Goal: Obtain resource: Obtain resource

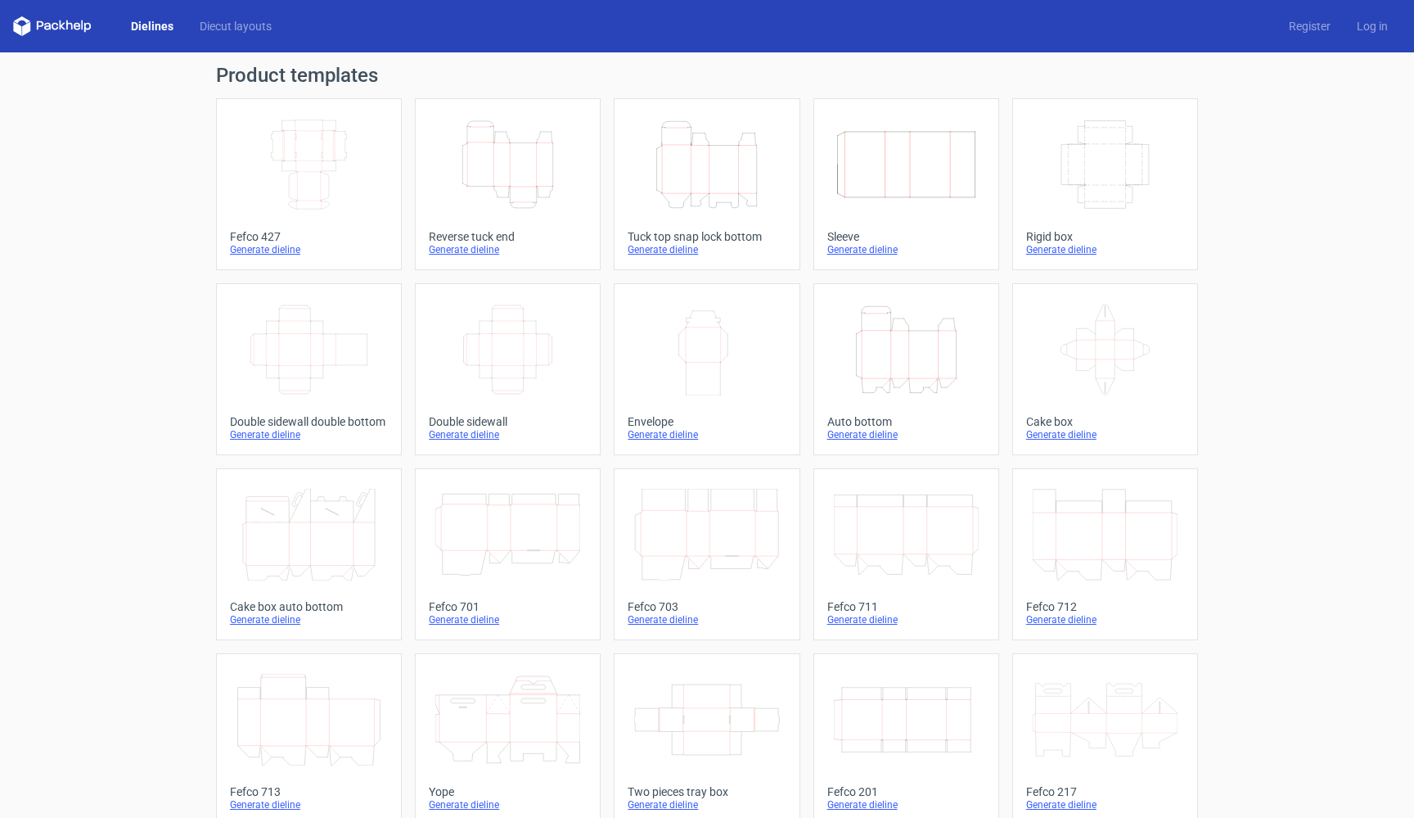
click at [513, 355] on icon "Width Depth Height" at bounding box center [507, 350] width 145 height 92
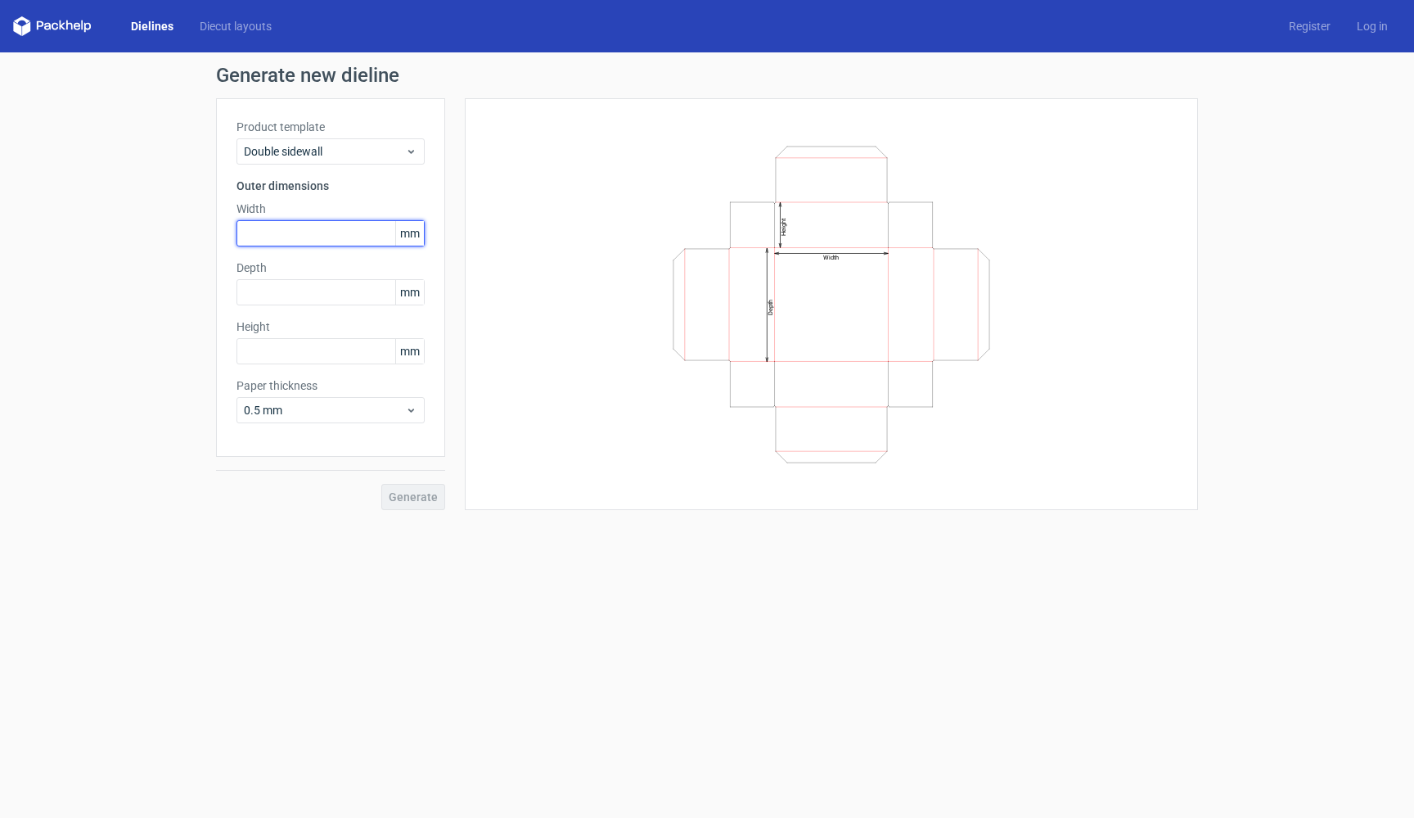
click at [353, 236] on input "text" at bounding box center [331, 233] width 188 height 26
click at [345, 403] on span "0.5 mm" at bounding box center [324, 410] width 161 height 16
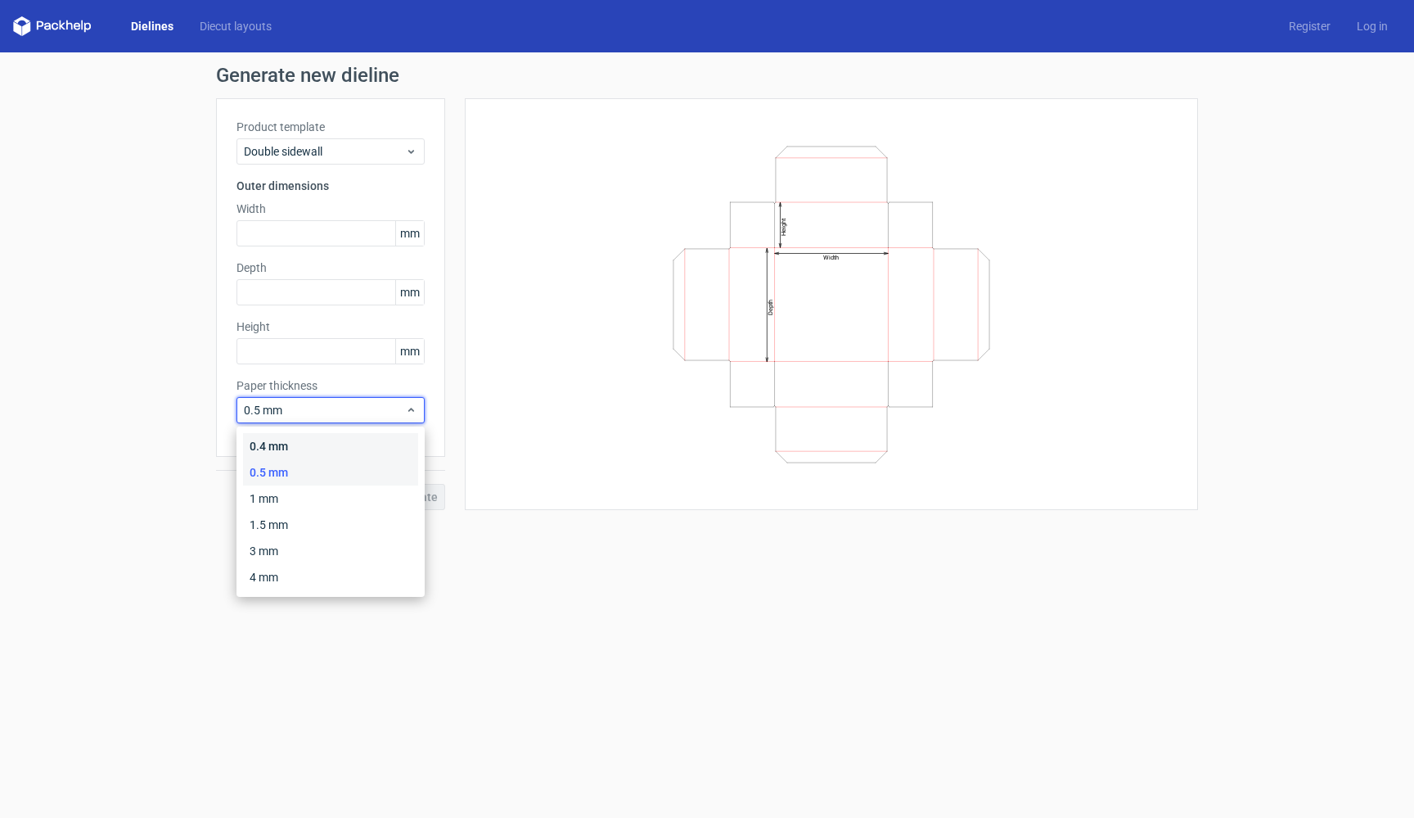
click at [341, 448] on div "0.4 mm" at bounding box center [330, 446] width 175 height 26
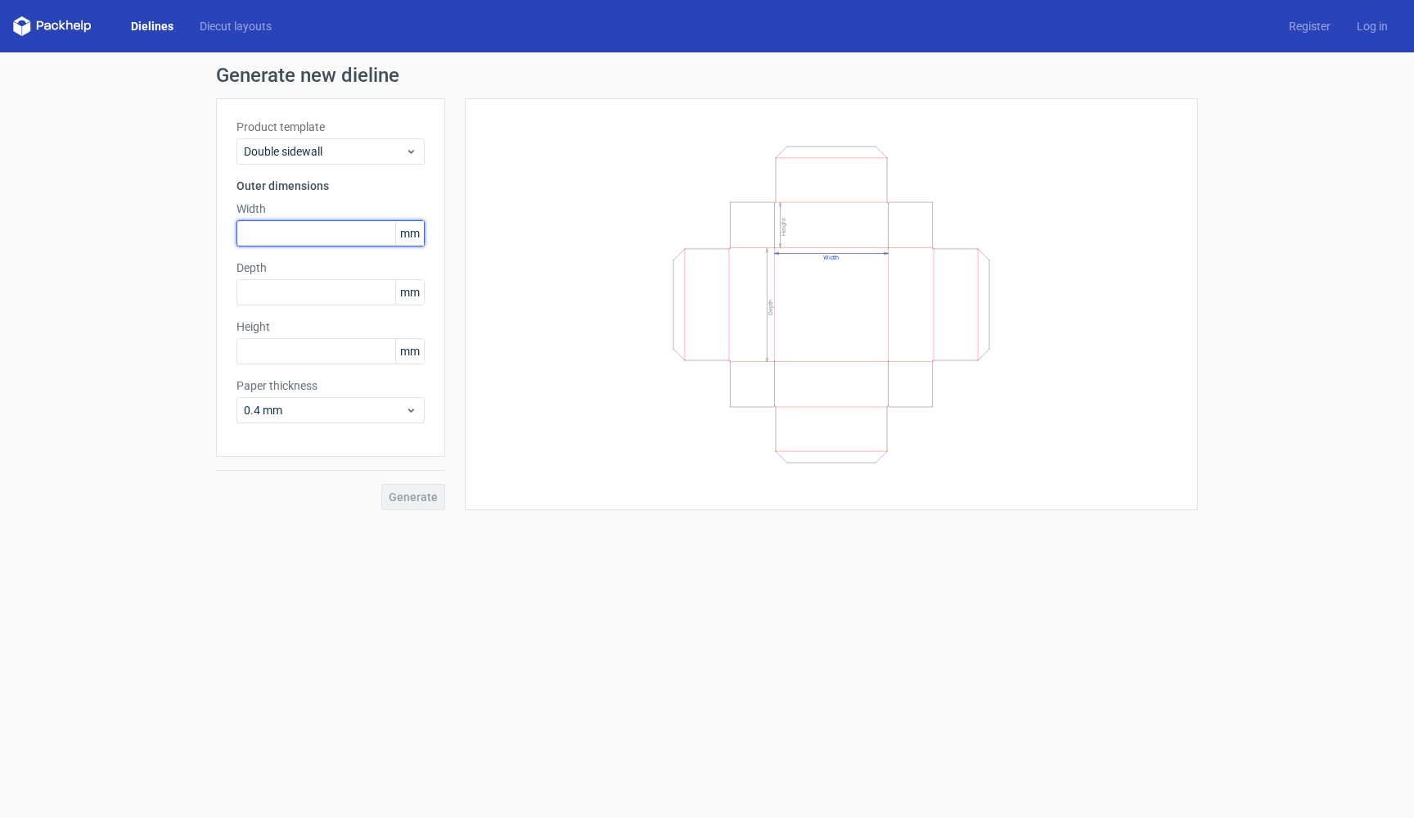
click at [333, 236] on input "text" at bounding box center [331, 233] width 188 height 26
type input "65"
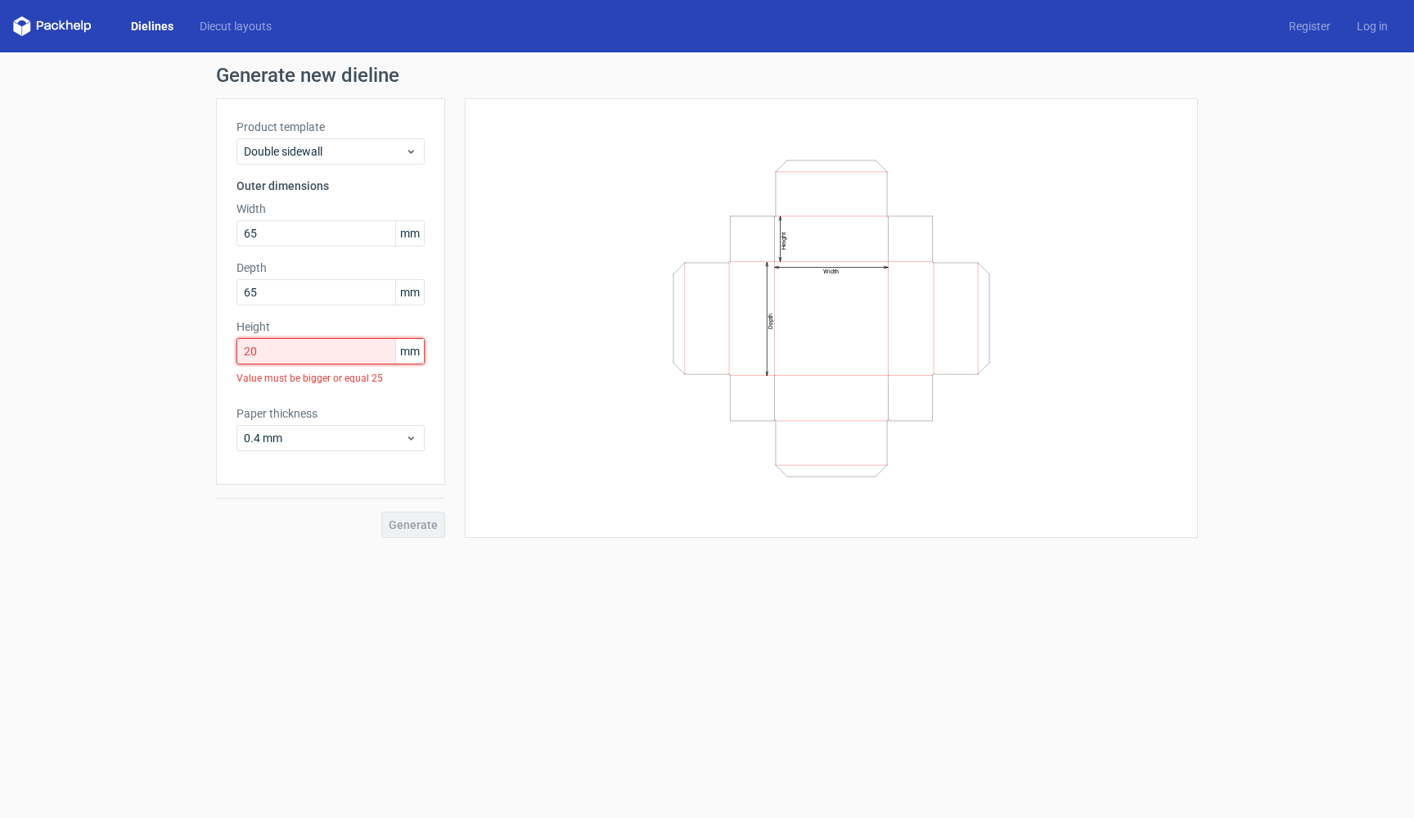
click at [341, 348] on input "20" at bounding box center [331, 351] width 188 height 26
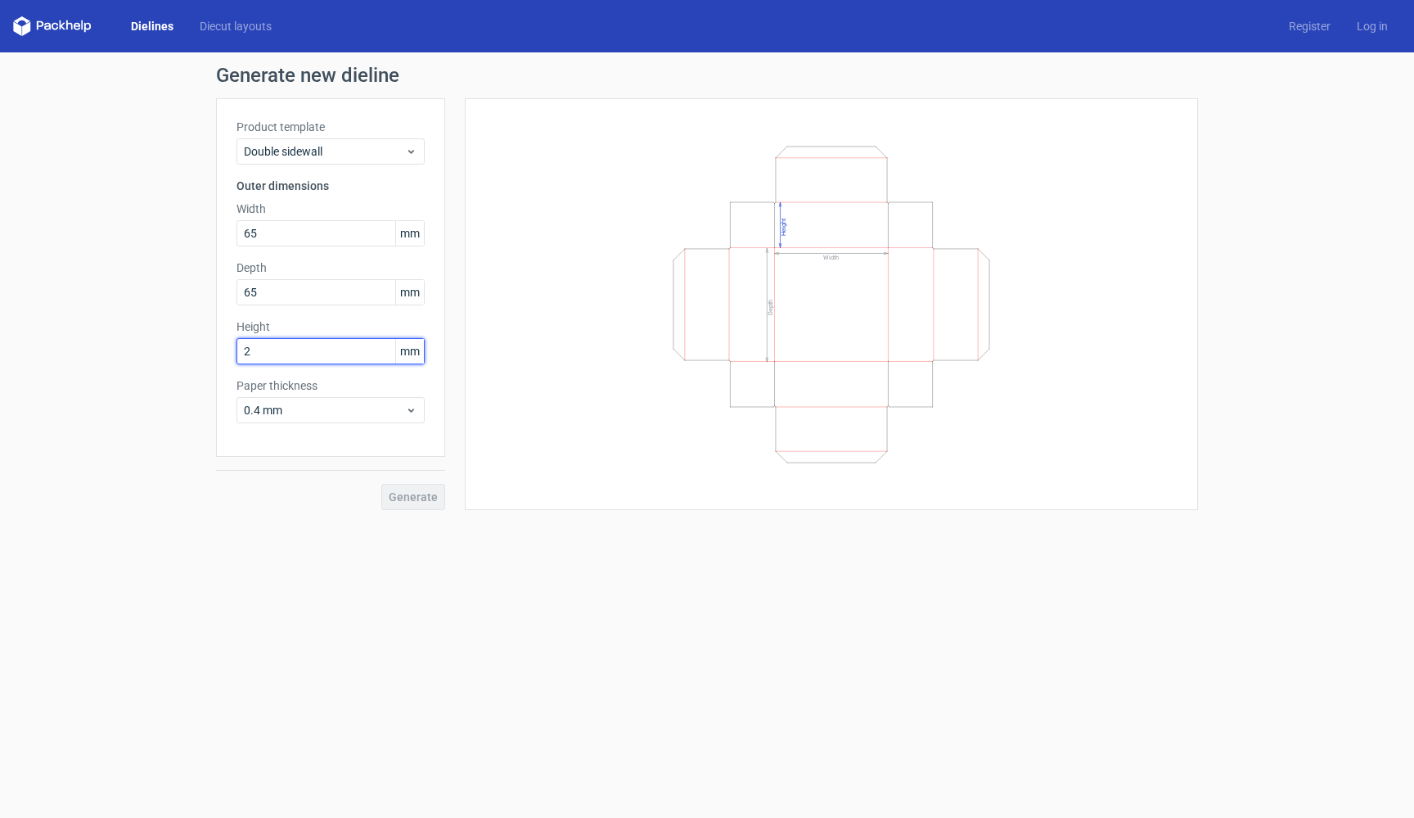
type input "25"
click at [342, 293] on input "65" at bounding box center [331, 292] width 188 height 26
click at [425, 502] on span "Generate" at bounding box center [413, 496] width 49 height 11
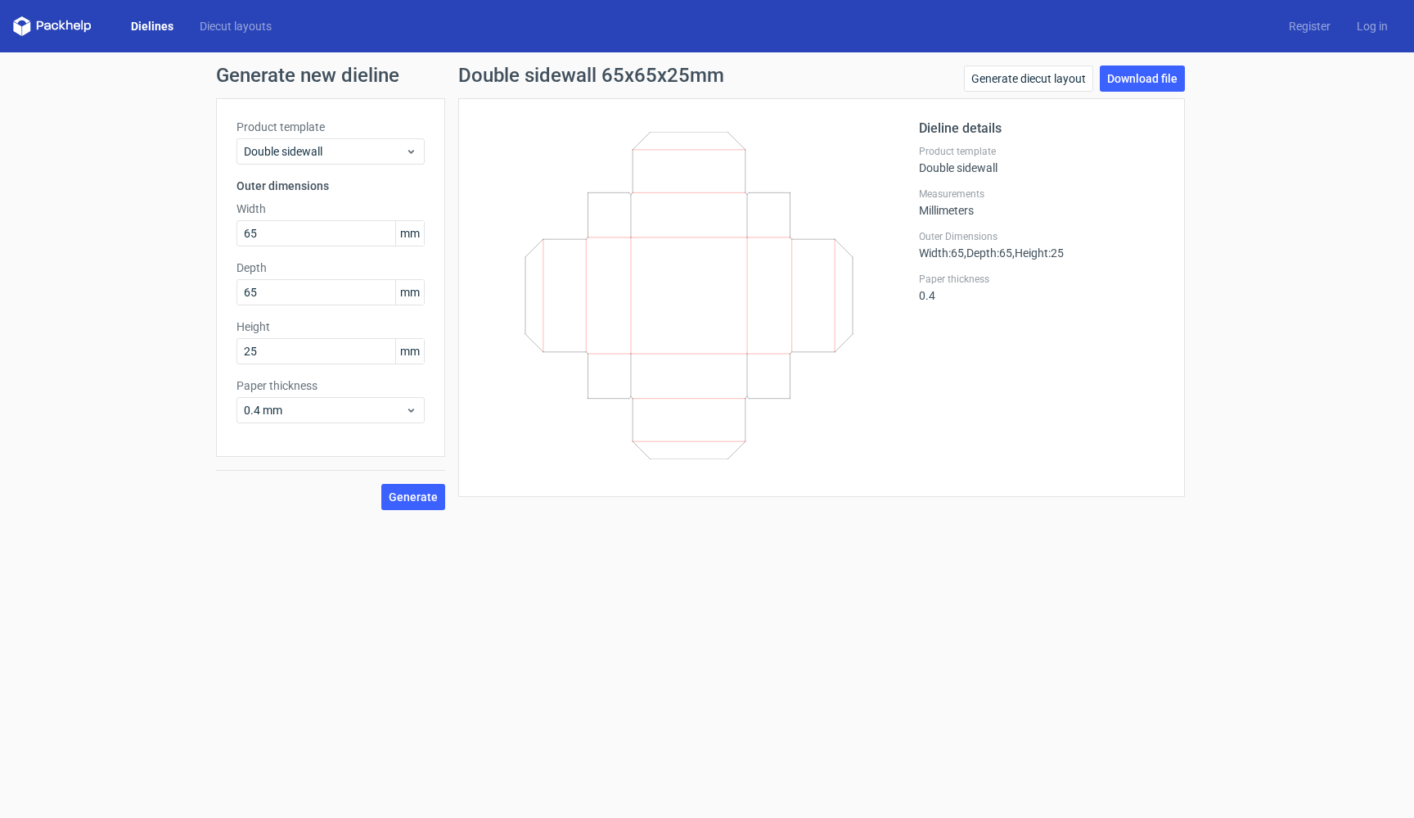
click at [971, 416] on div "Dieline details Product template Double sidewall Measurements Millimeters Outer…" at bounding box center [1042, 298] width 246 height 358
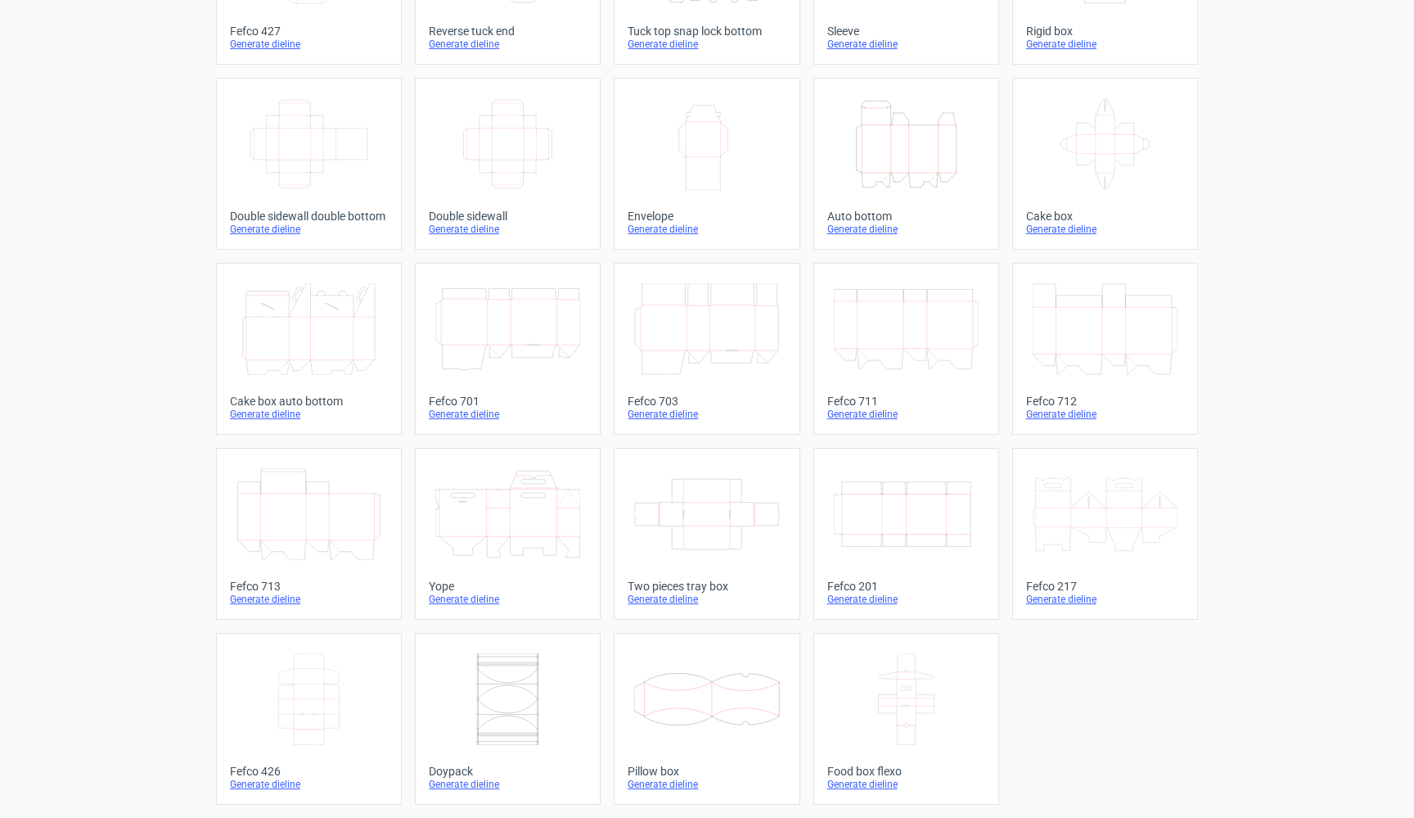
click at [884, 782] on div "Generate dieline" at bounding box center [906, 783] width 158 height 13
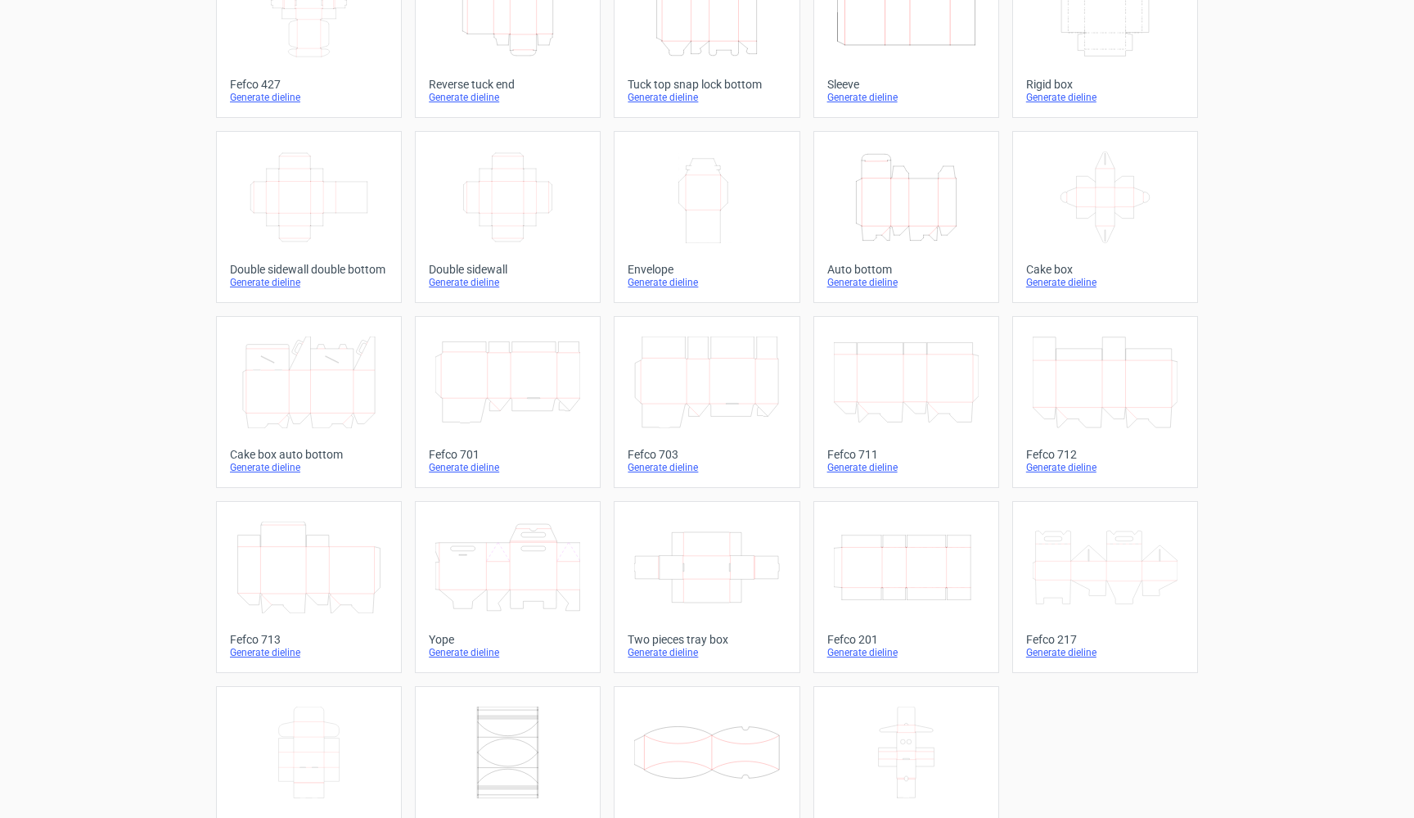
scroll to position [151, 0]
click at [1142, 217] on icon at bounding box center [1105, 199] width 145 height 92
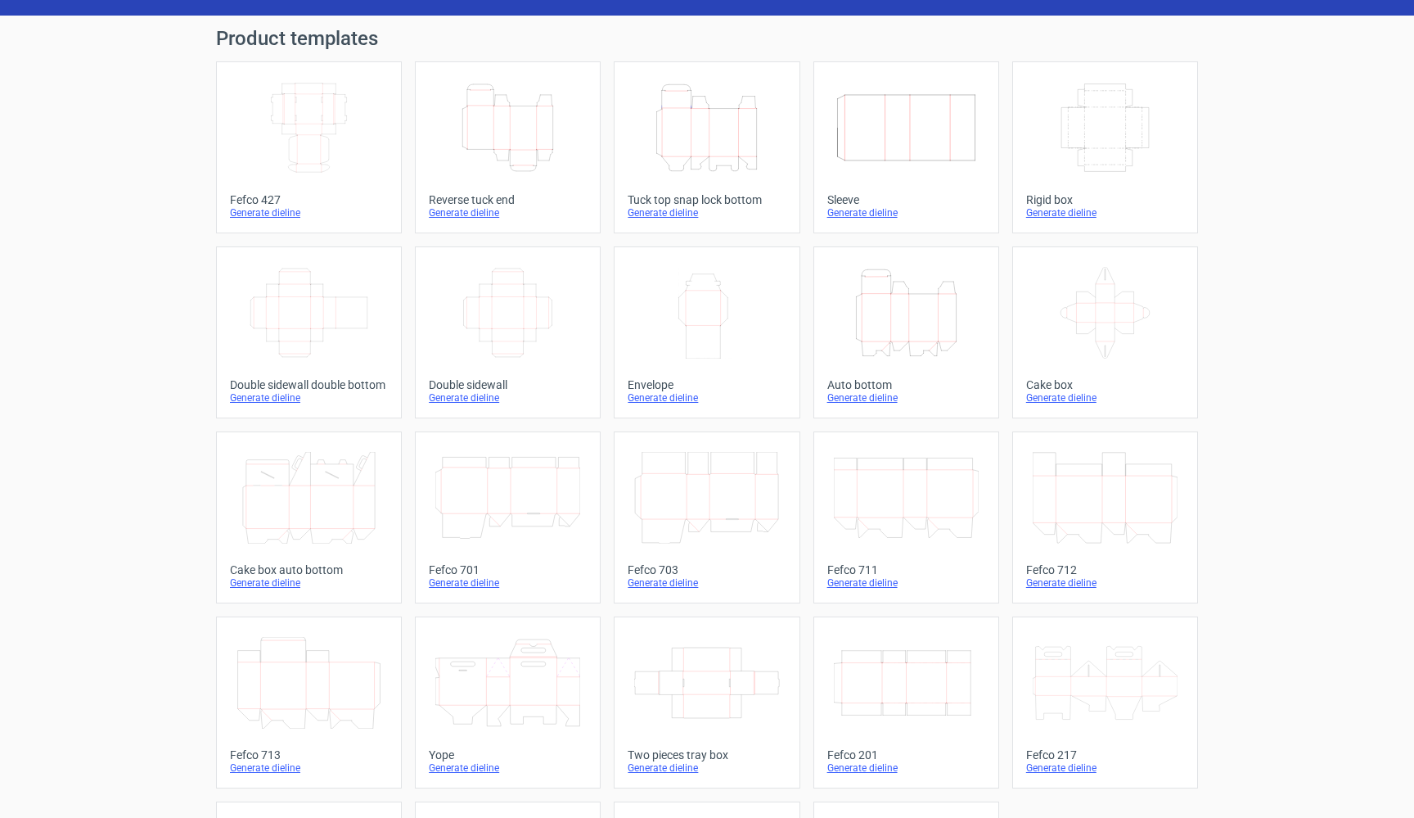
scroll to position [54, 0]
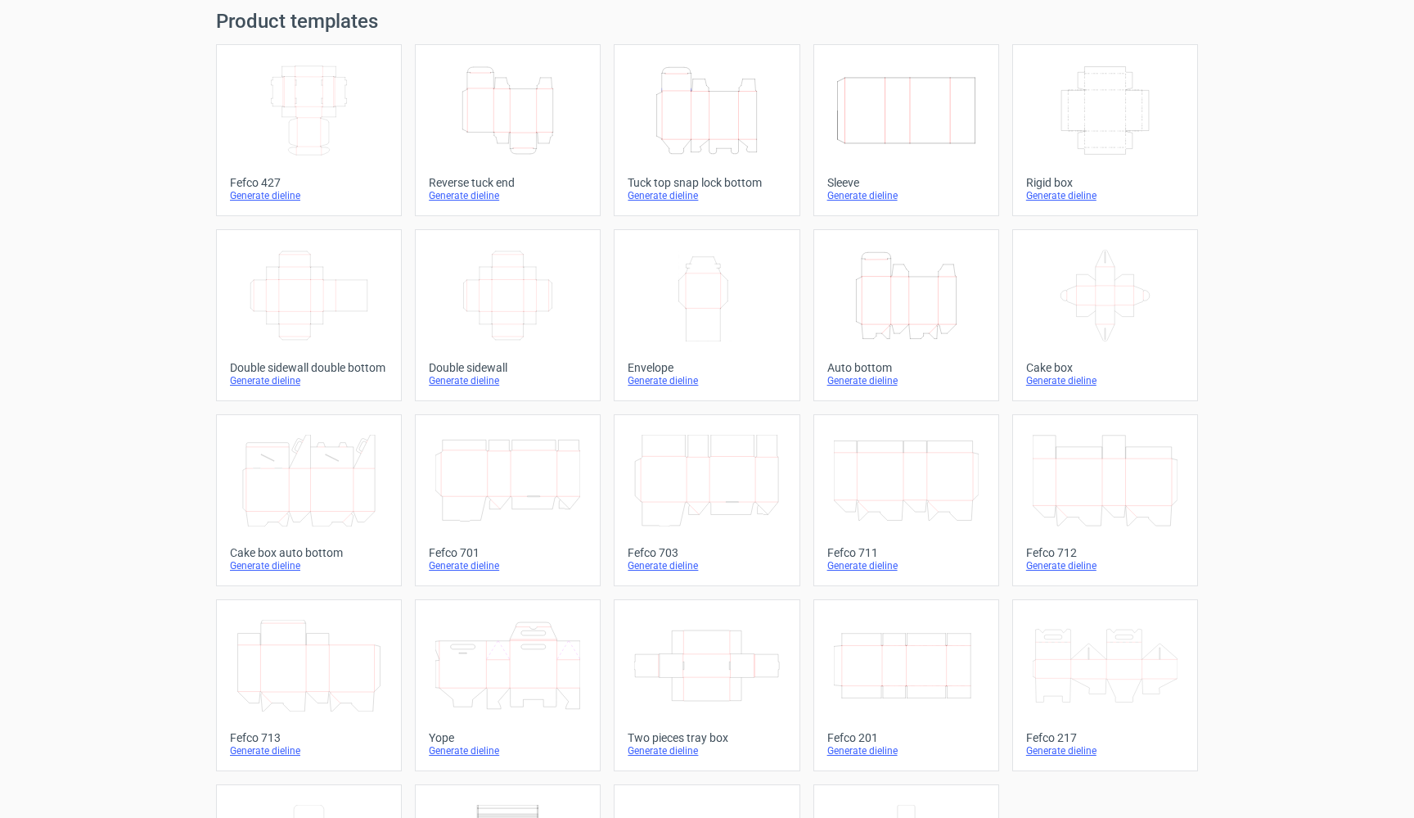
click at [327, 291] on icon "Width Depth Height" at bounding box center [309, 296] width 145 height 92
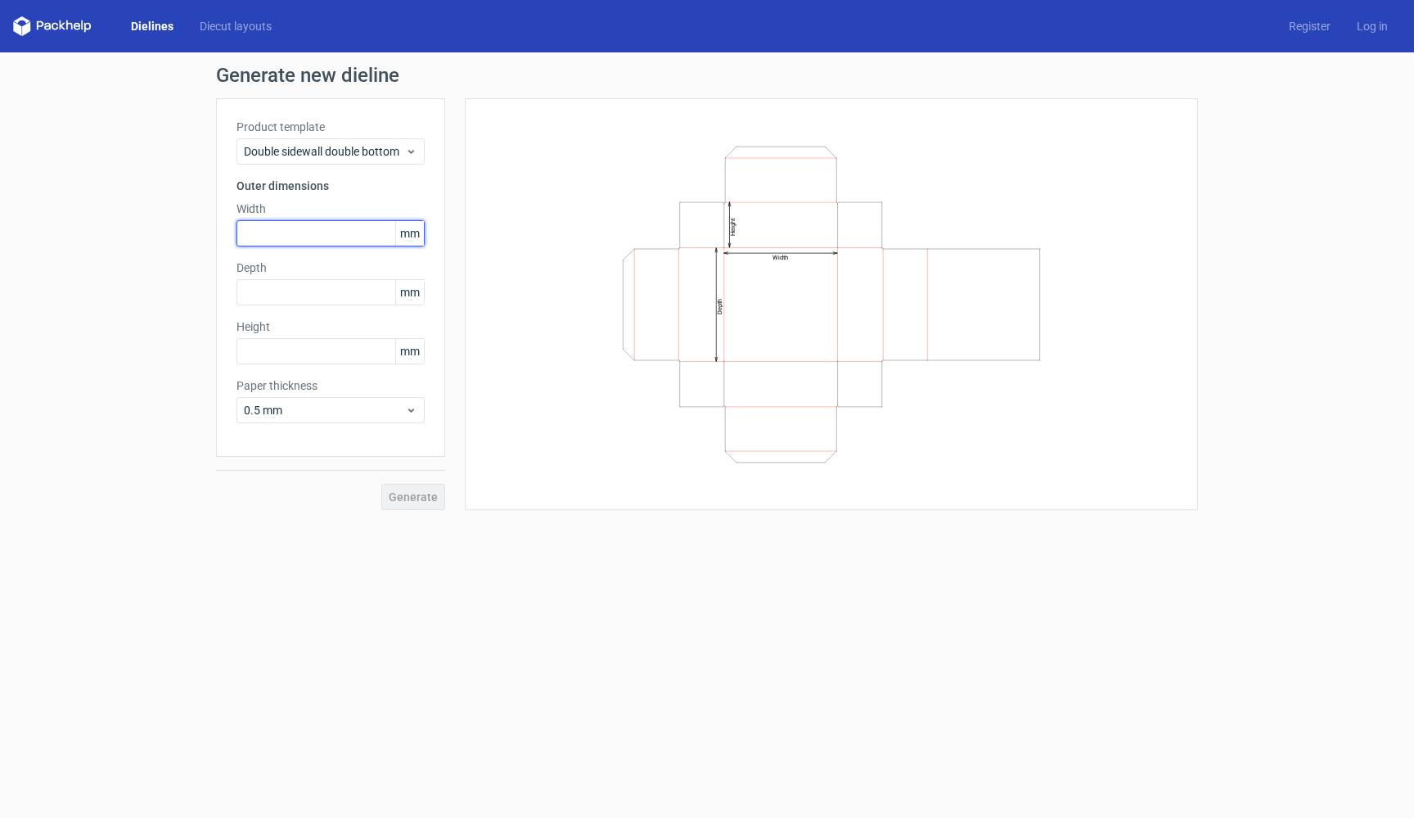
click at [305, 221] on input "text" at bounding box center [331, 233] width 188 height 26
type input "65"
type input "25"
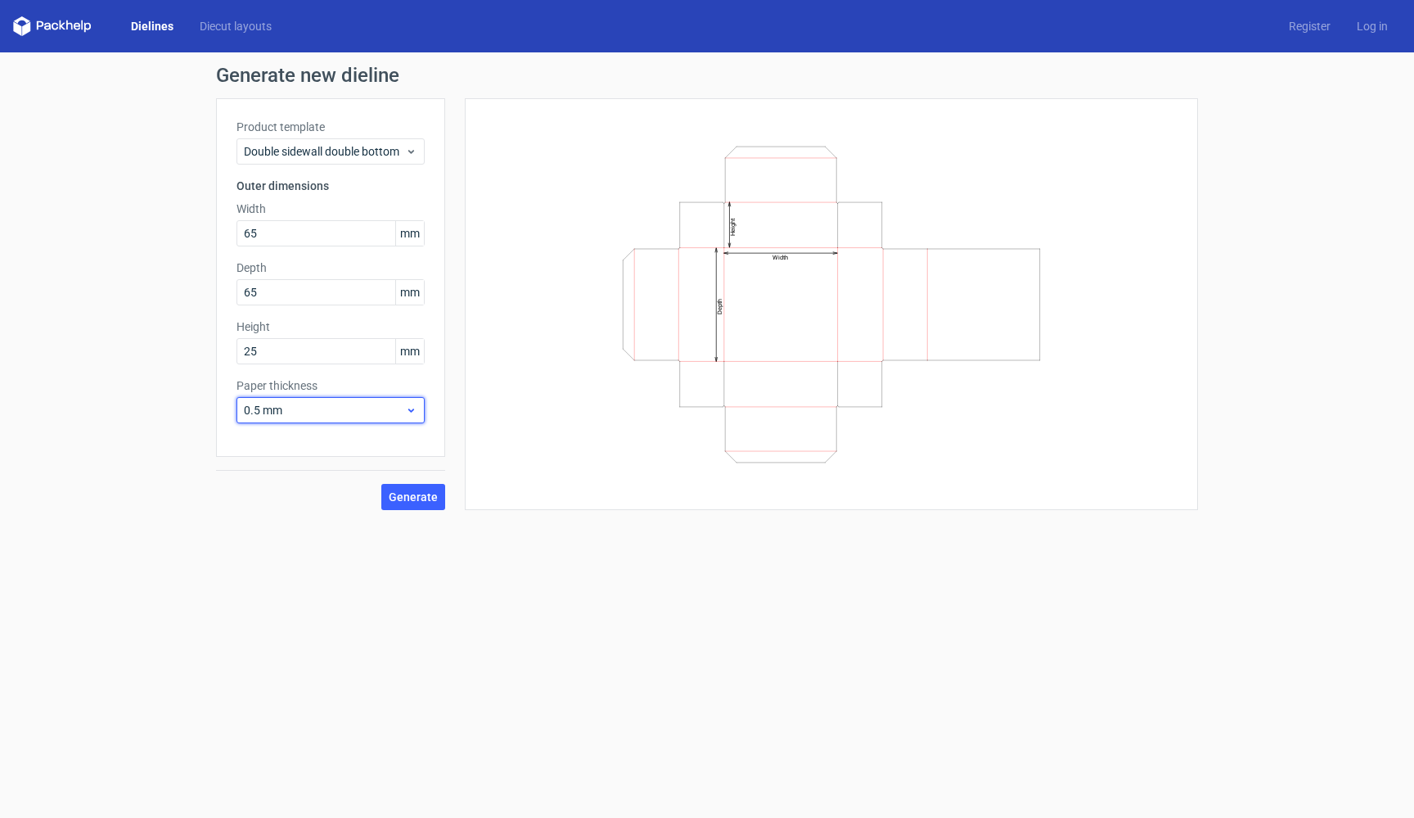
click at [331, 400] on div "0.5 mm" at bounding box center [331, 410] width 188 height 26
click at [332, 442] on div "0.4 mm" at bounding box center [330, 446] width 175 height 26
click at [381, 419] on div "0.4 mm" at bounding box center [331, 410] width 188 height 26
click at [490, 417] on div "Width Depth Height" at bounding box center [831, 304] width 692 height 371
click at [421, 488] on button "Generate" at bounding box center [413, 497] width 64 height 26
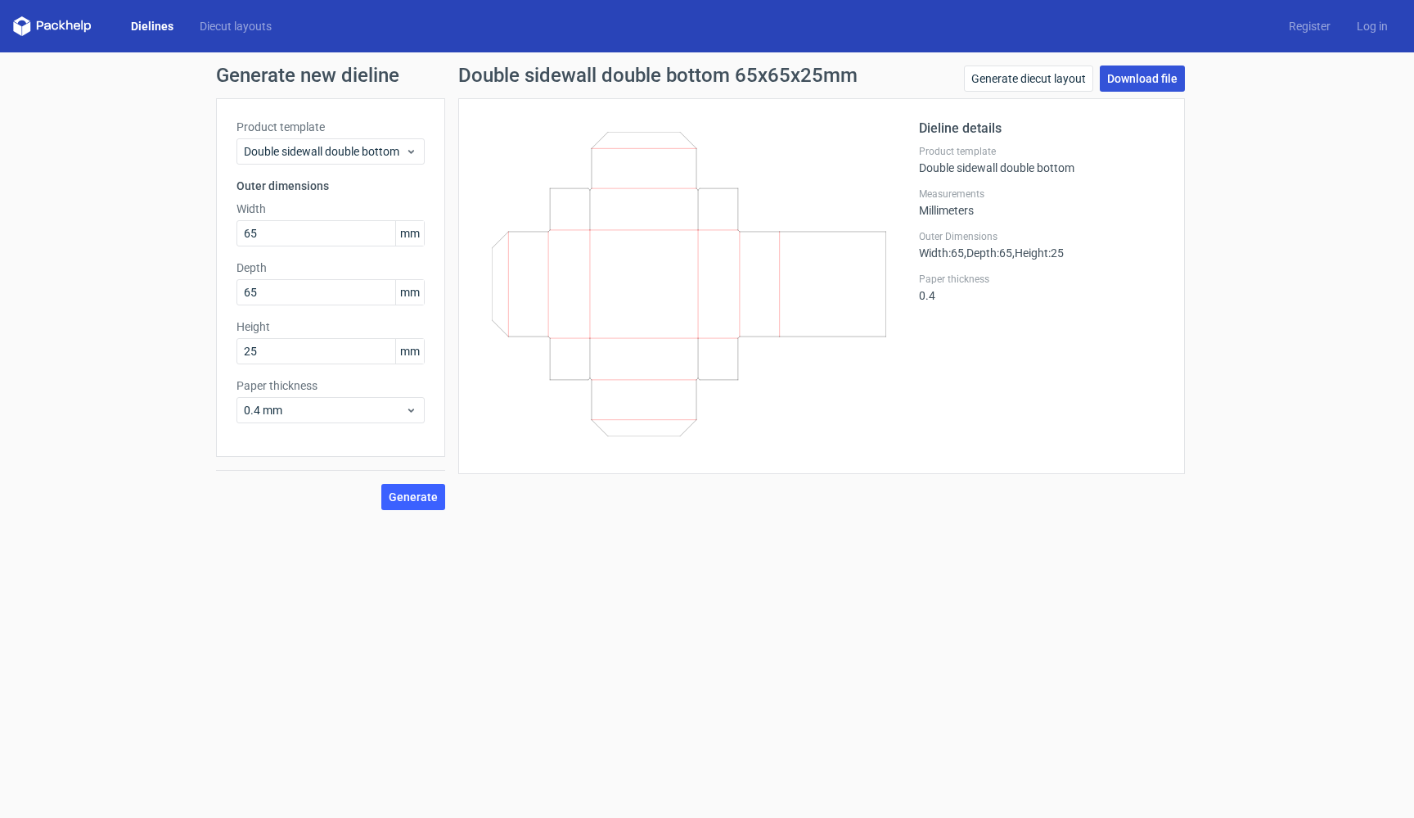
click at [1134, 85] on link "Download file" at bounding box center [1142, 78] width 85 height 26
click at [300, 239] on input "65" at bounding box center [331, 233] width 188 height 26
type input "66"
click at [282, 293] on input "65" at bounding box center [331, 292] width 188 height 26
type input "66"
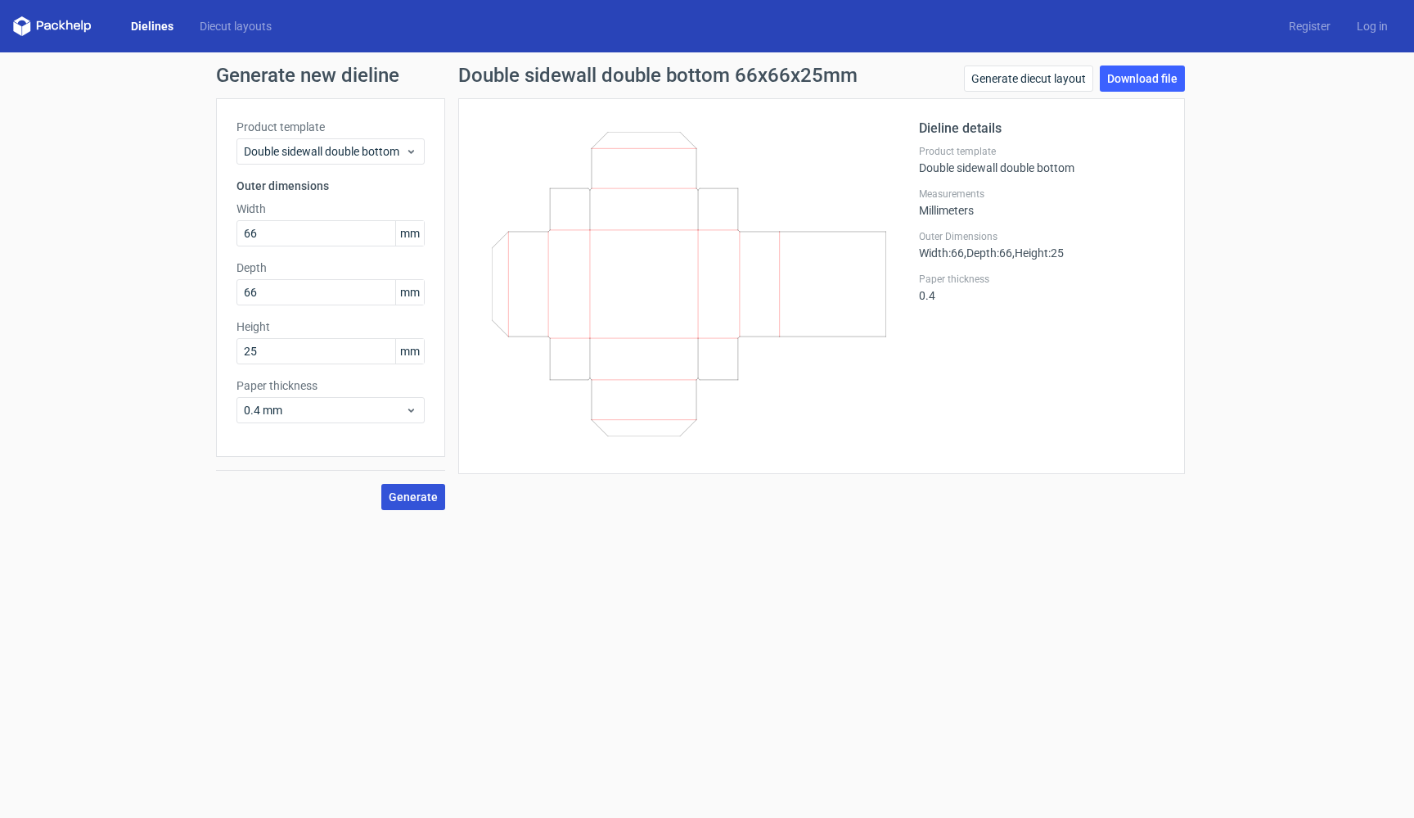
click at [423, 502] on button "Generate" at bounding box center [413, 497] width 64 height 26
click at [330, 237] on input "66" at bounding box center [331, 233] width 188 height 26
type input "67"
click at [290, 290] on input "66" at bounding box center [331, 292] width 188 height 26
type input "67"
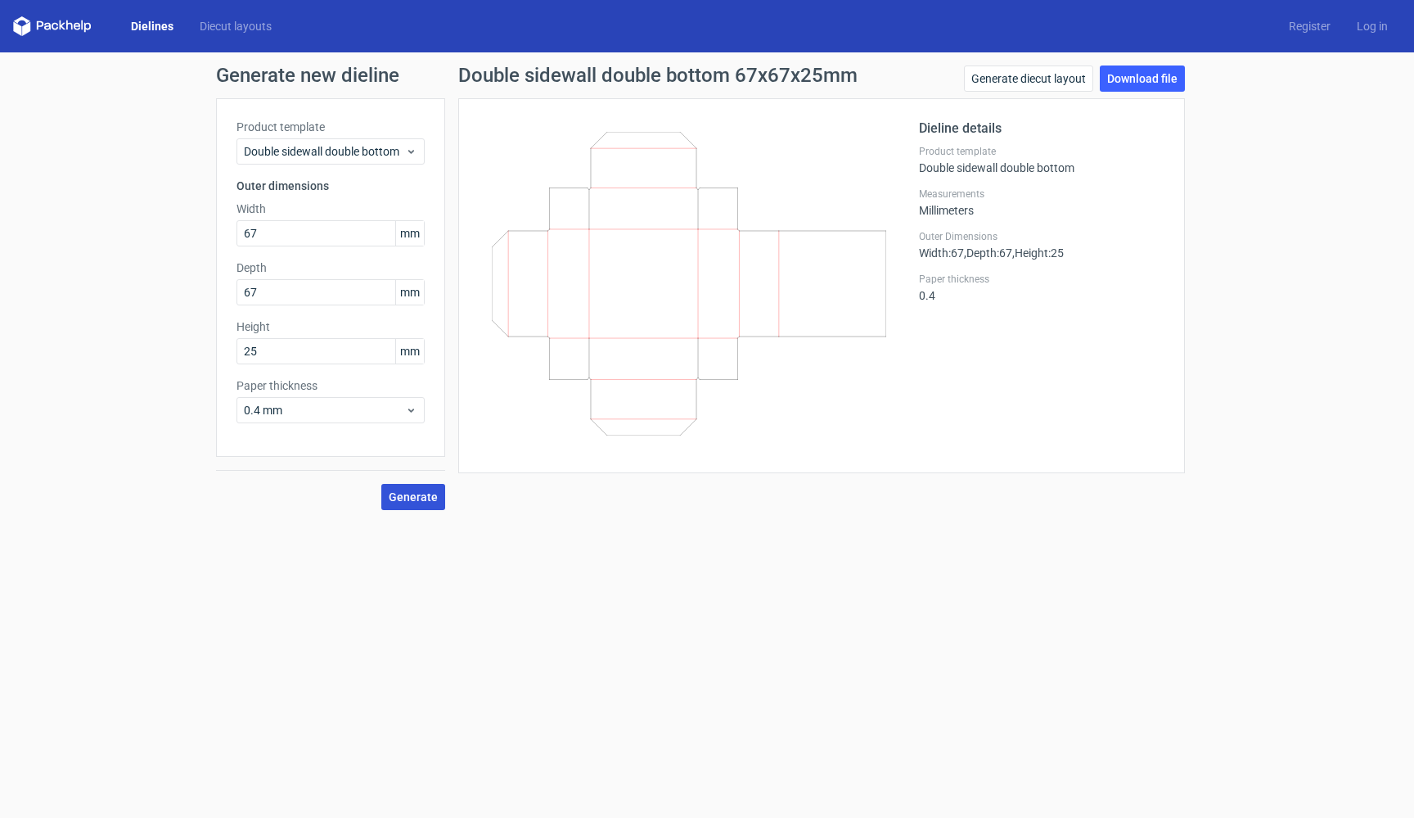
click at [403, 501] on span "Generate" at bounding box center [413, 496] width 49 height 11
click at [411, 488] on button "Generate" at bounding box center [413, 497] width 64 height 26
click at [1155, 80] on link "Download file" at bounding box center [1142, 78] width 85 height 26
click at [1223, 530] on form "Generate new dieline Product template Double sidewall double bottom Outer dimen…" at bounding box center [707, 434] width 1414 height 765
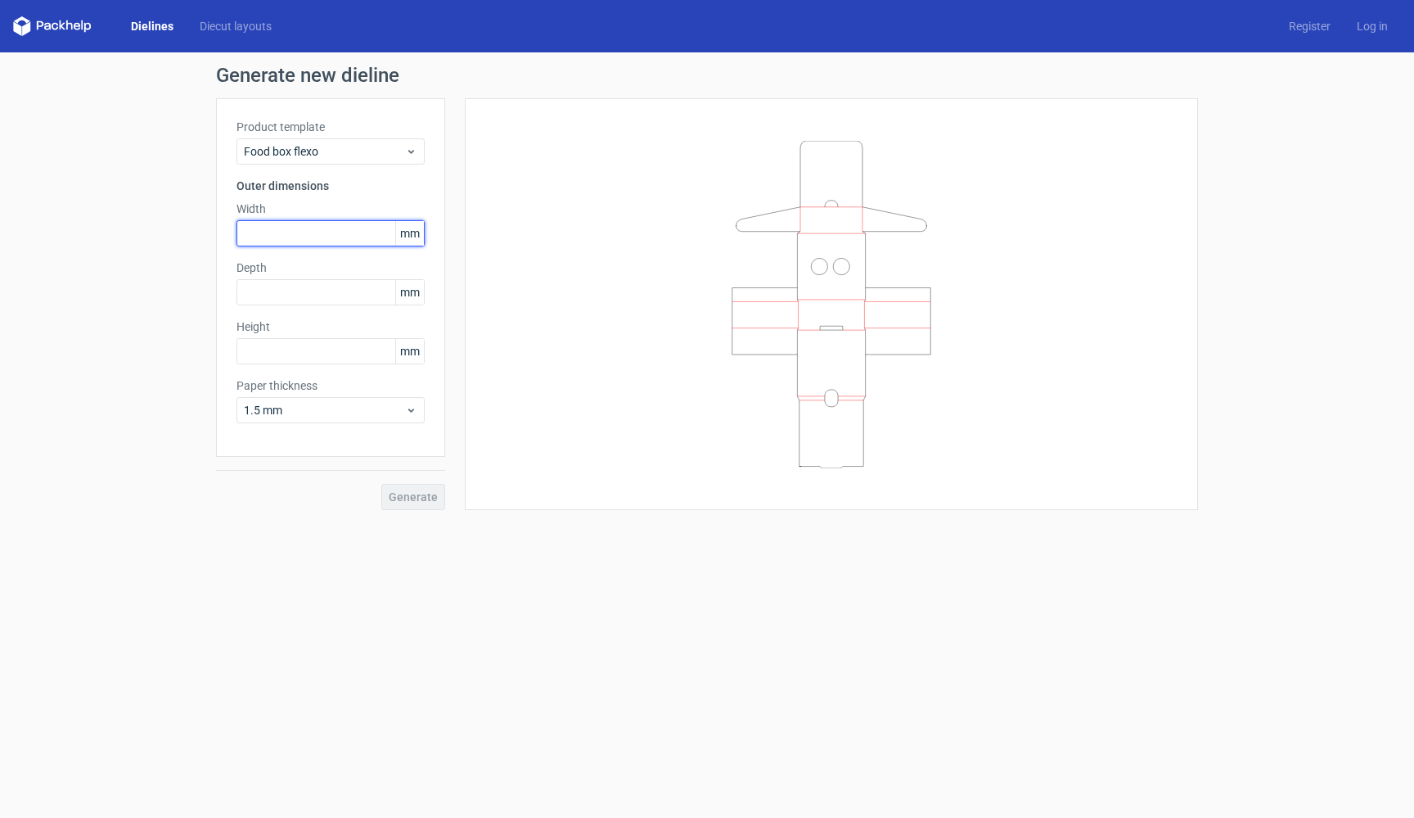
click at [338, 238] on input "text" at bounding box center [331, 233] width 188 height 26
type input "65"
type input "25"
type input "65"
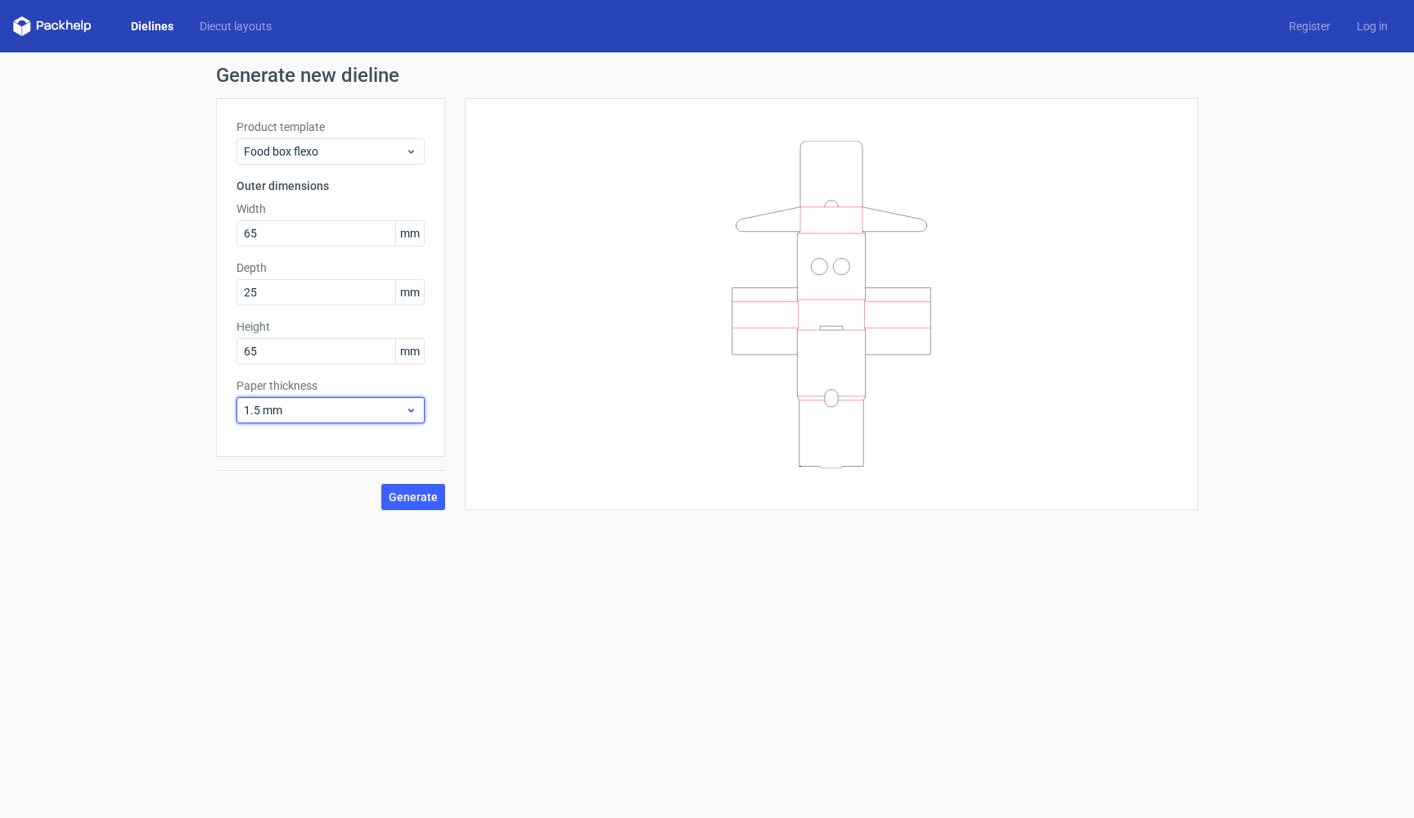
click at [389, 421] on div "1.5 mm" at bounding box center [331, 410] width 188 height 26
click at [386, 444] on div "0.4 mm" at bounding box center [330, 446] width 175 height 26
click at [407, 495] on span "Generate" at bounding box center [413, 496] width 49 height 11
